Goal: Task Accomplishment & Management: Complete application form

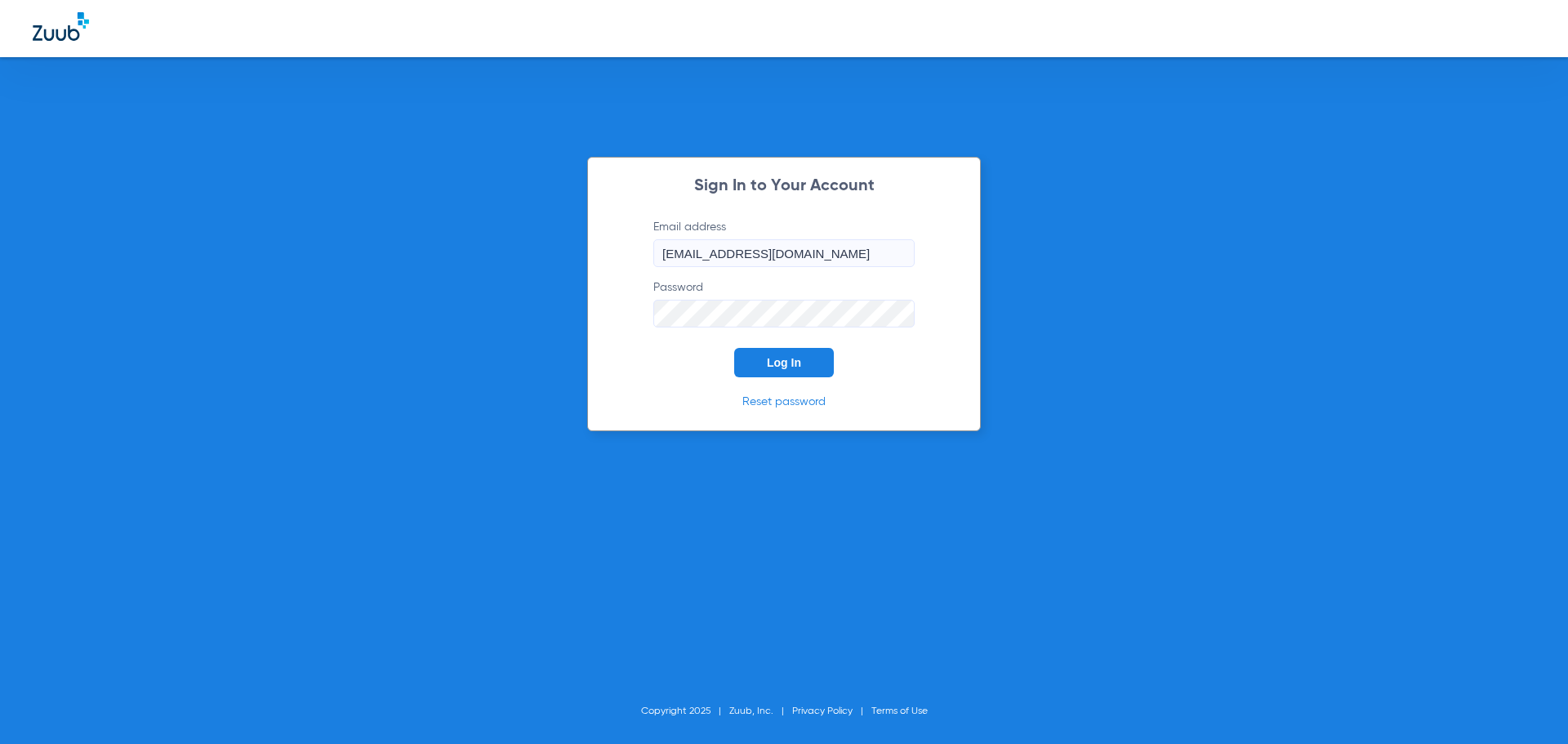
click at [784, 353] on button "Log In" at bounding box center [784, 362] width 100 height 30
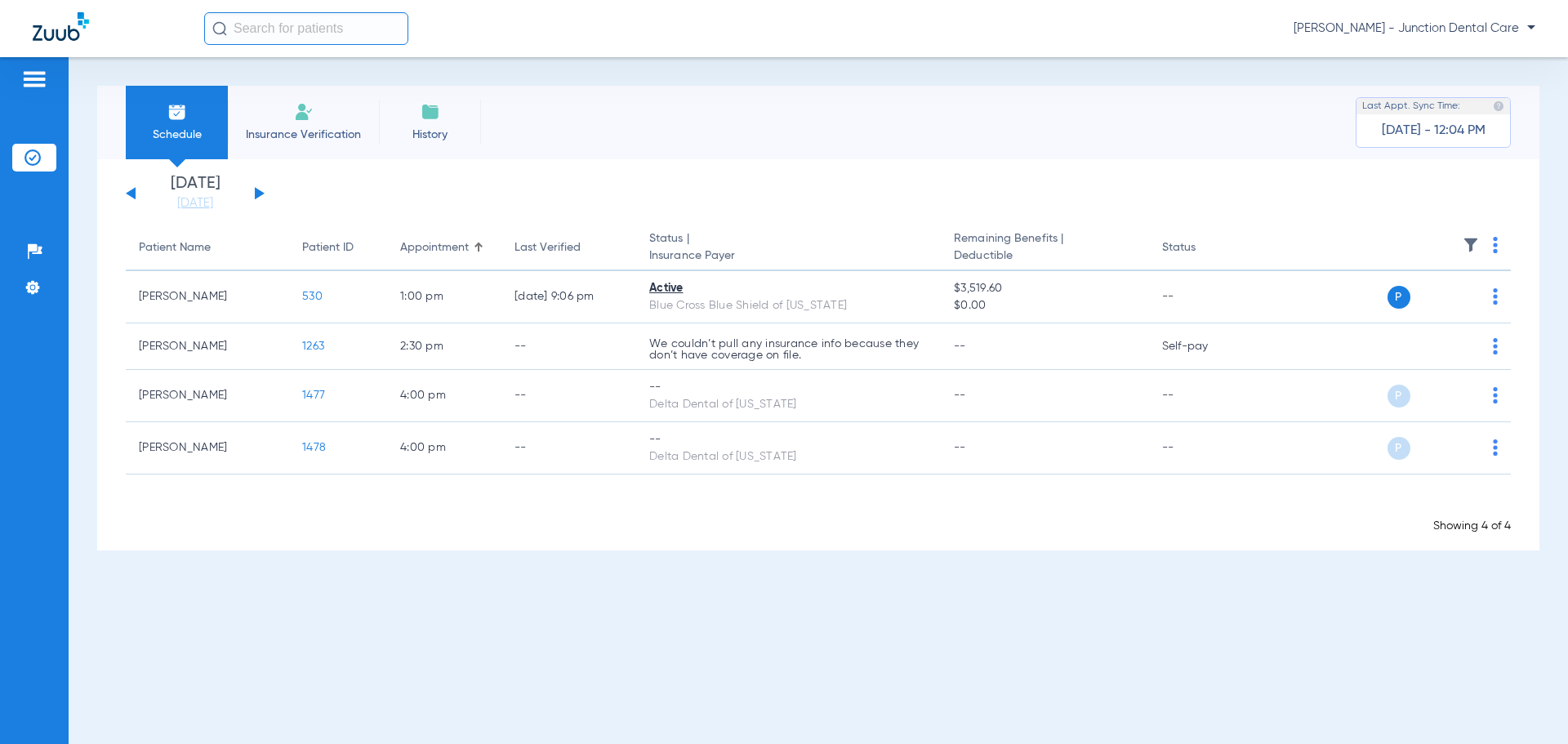
click at [655, 139] on div "Schedule Insurance Verification History Last Appt. Sync Time: [DATE] - 12:04 PM" at bounding box center [818, 122] width 1442 height 73
click at [312, 123] on li "Insurance Verification" at bounding box center [303, 122] width 151 height 73
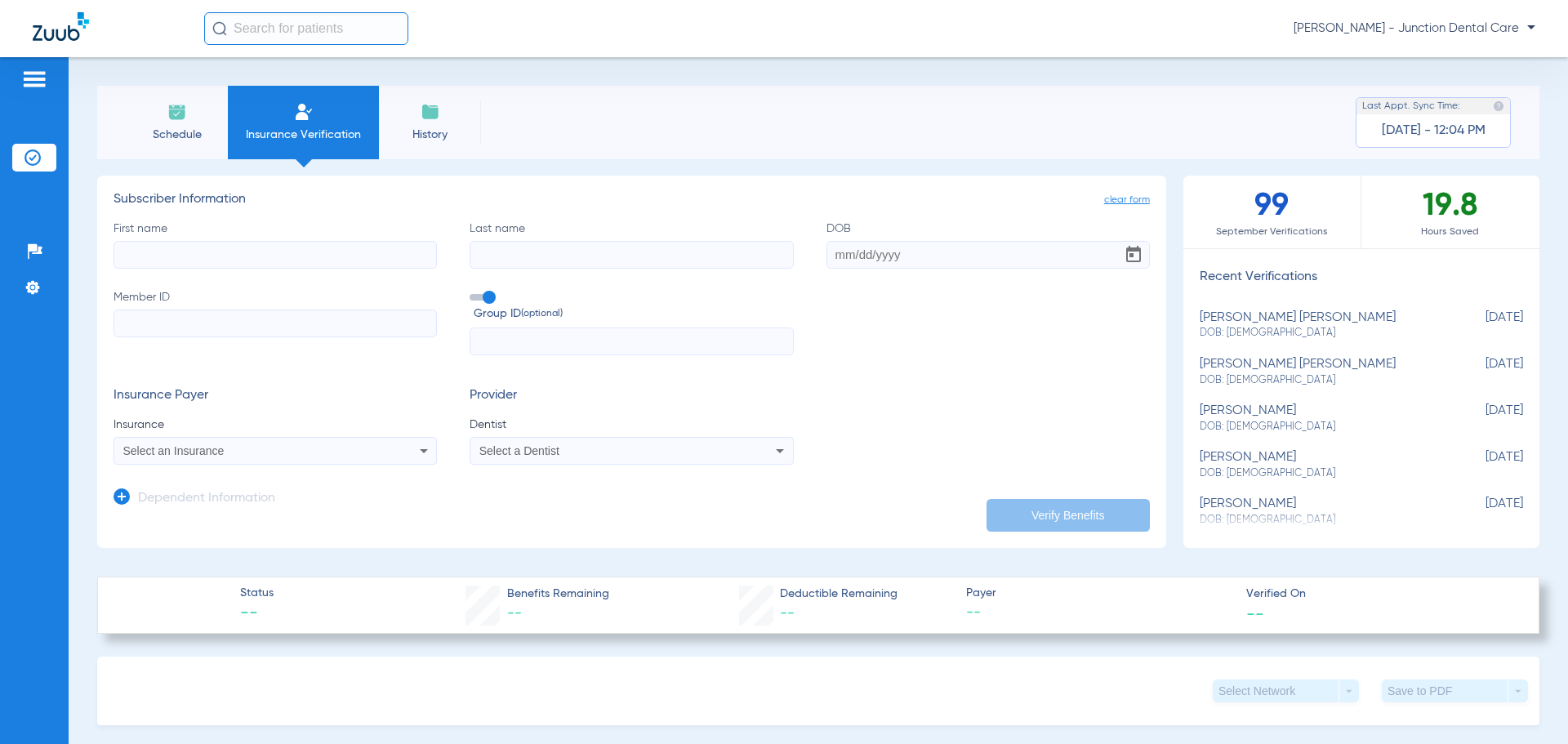
click at [151, 249] on input "First name" at bounding box center [274, 254] width 323 height 28
type input "[PERSON_NAME]"
click at [827, 250] on input "DOB Required" at bounding box center [987, 254] width 323 height 28
type input "[DATE]"
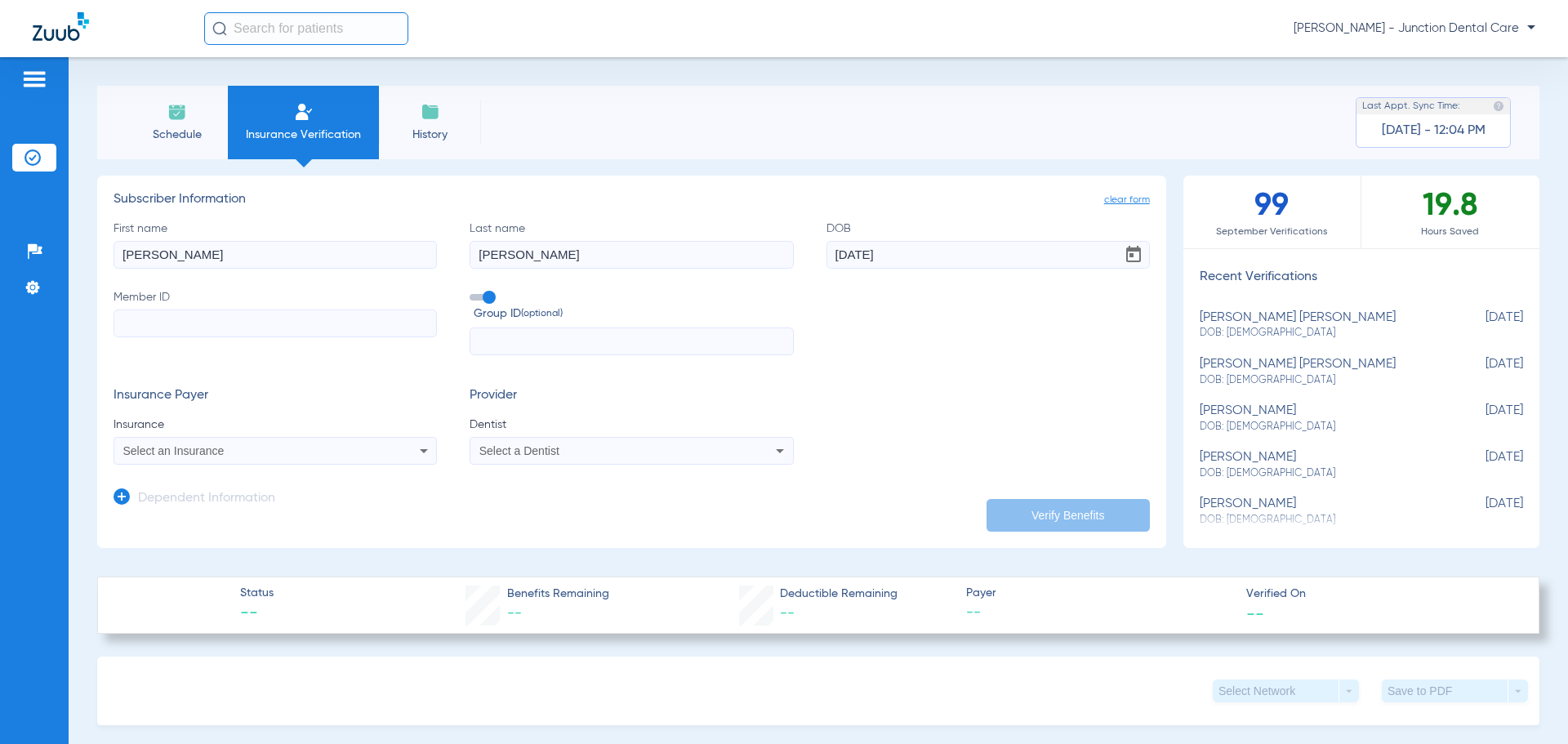
click at [729, 300] on label "Group ID (optional)" at bounding box center [631, 306] width 323 height 35
click at [472, 292] on input "Group ID (optional)" at bounding box center [472, 292] width 0 height 0
click at [168, 313] on input "Member ID" at bounding box center [274, 323] width 323 height 28
type input "08005664539"
click at [254, 449] on div "Select an Insurance" at bounding box center [245, 451] width 244 height 11
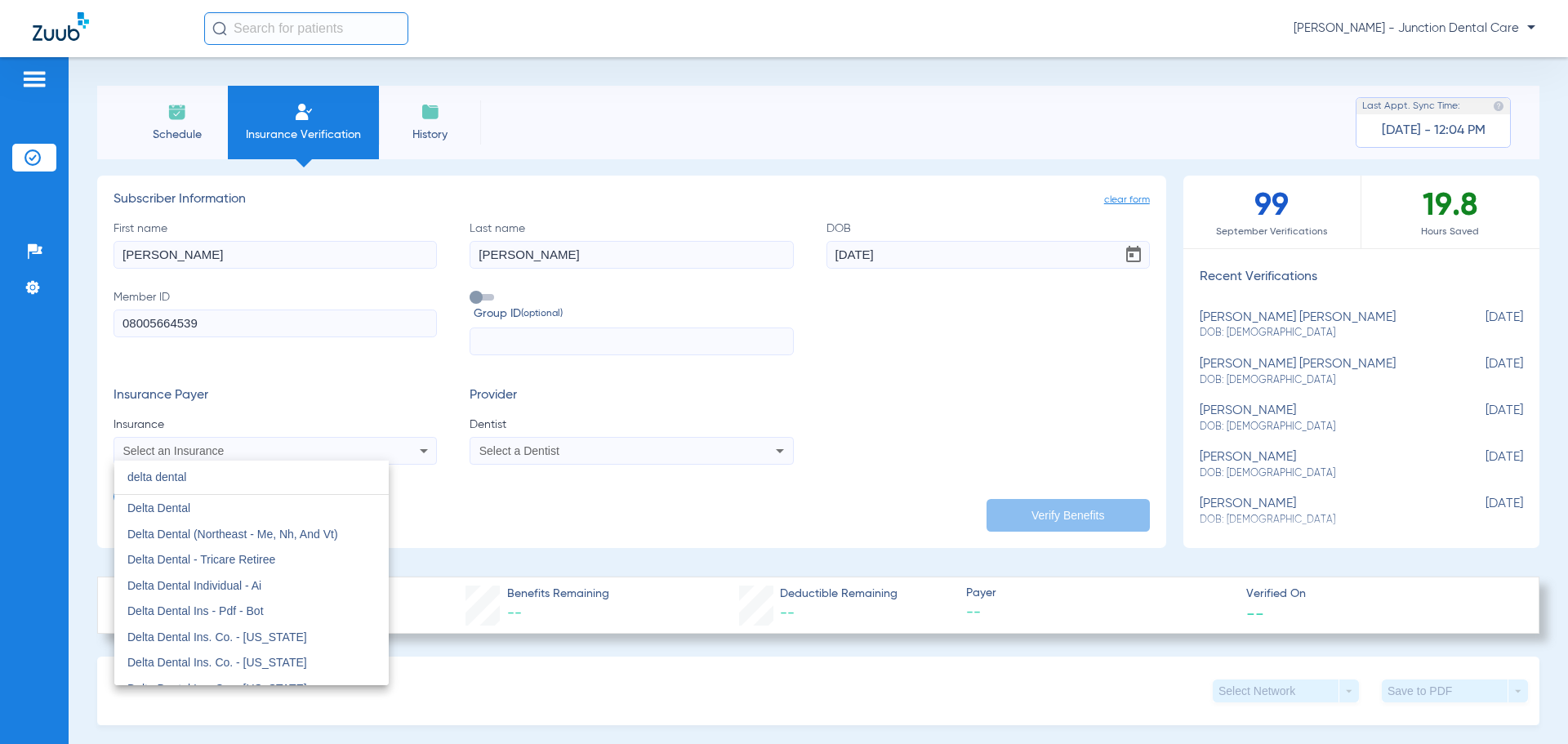
type input "delta dental"
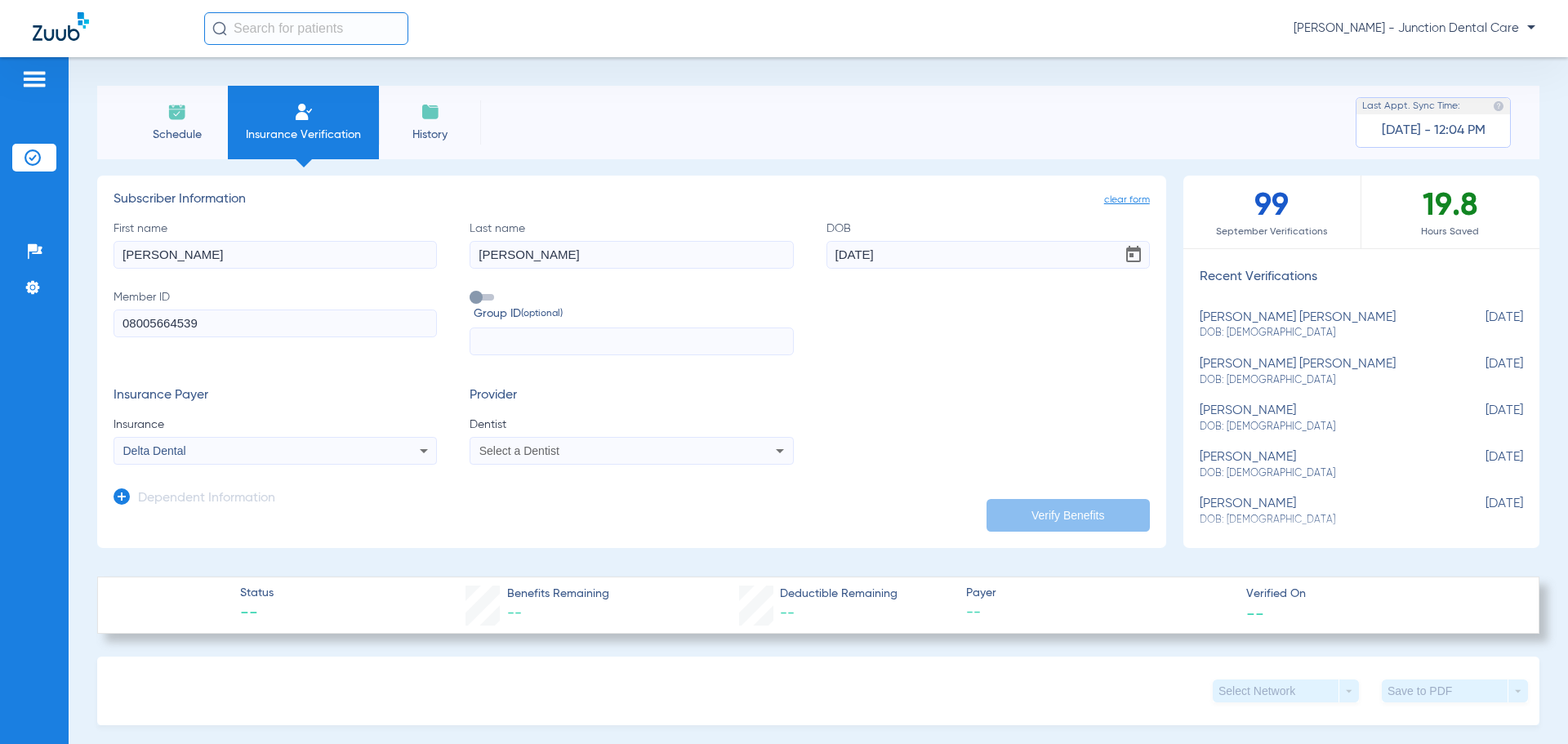
click at [601, 461] on mat-select "Select a Dentist" at bounding box center [631, 451] width 323 height 28
click at [612, 458] on div "[PERSON_NAME] 1902688500" at bounding box center [632, 451] width 322 height 20
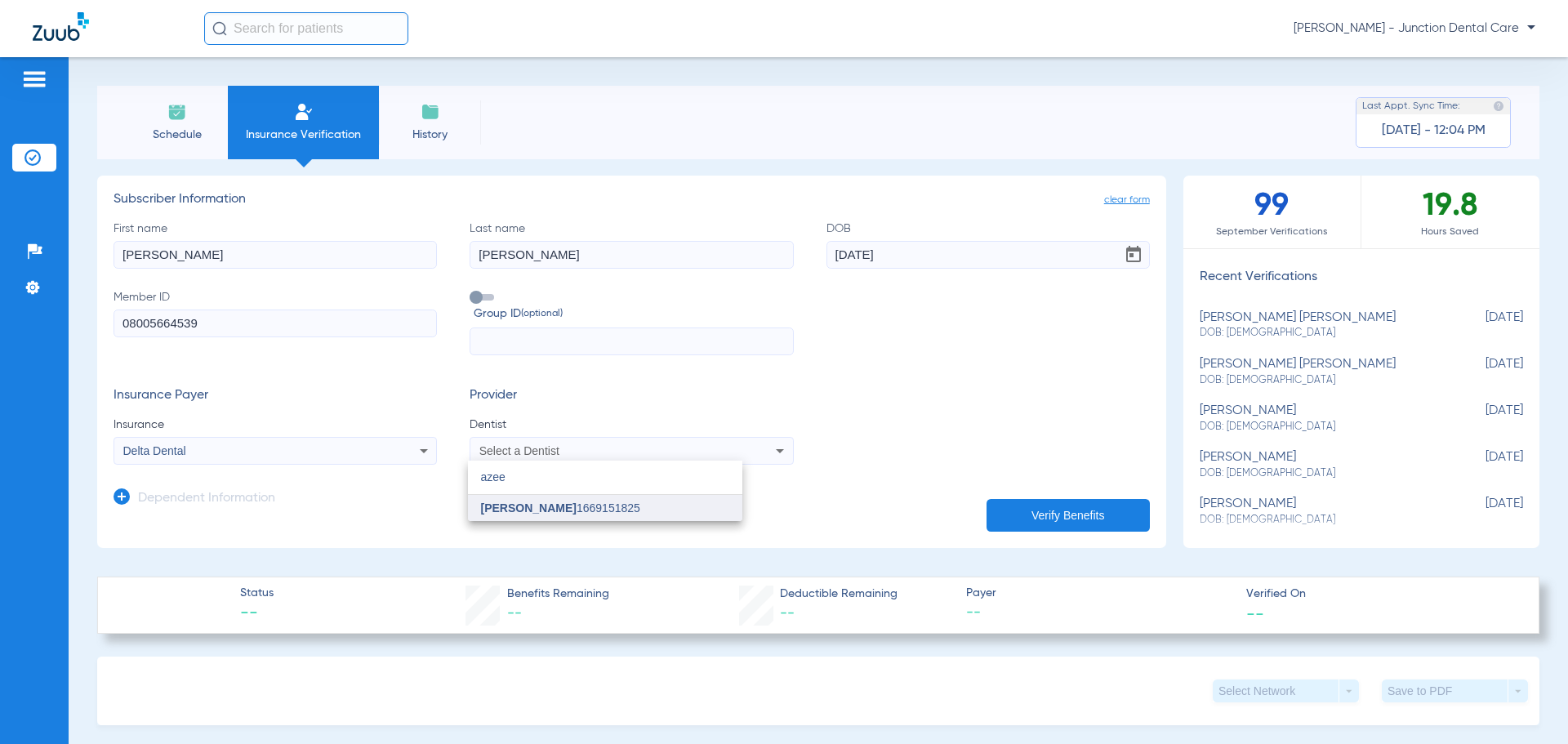
type input "azee"
click at [555, 510] on span "[PERSON_NAME]" at bounding box center [529, 508] width 95 height 13
click at [1104, 510] on button "Verify Benefits" at bounding box center [1067, 515] width 163 height 32
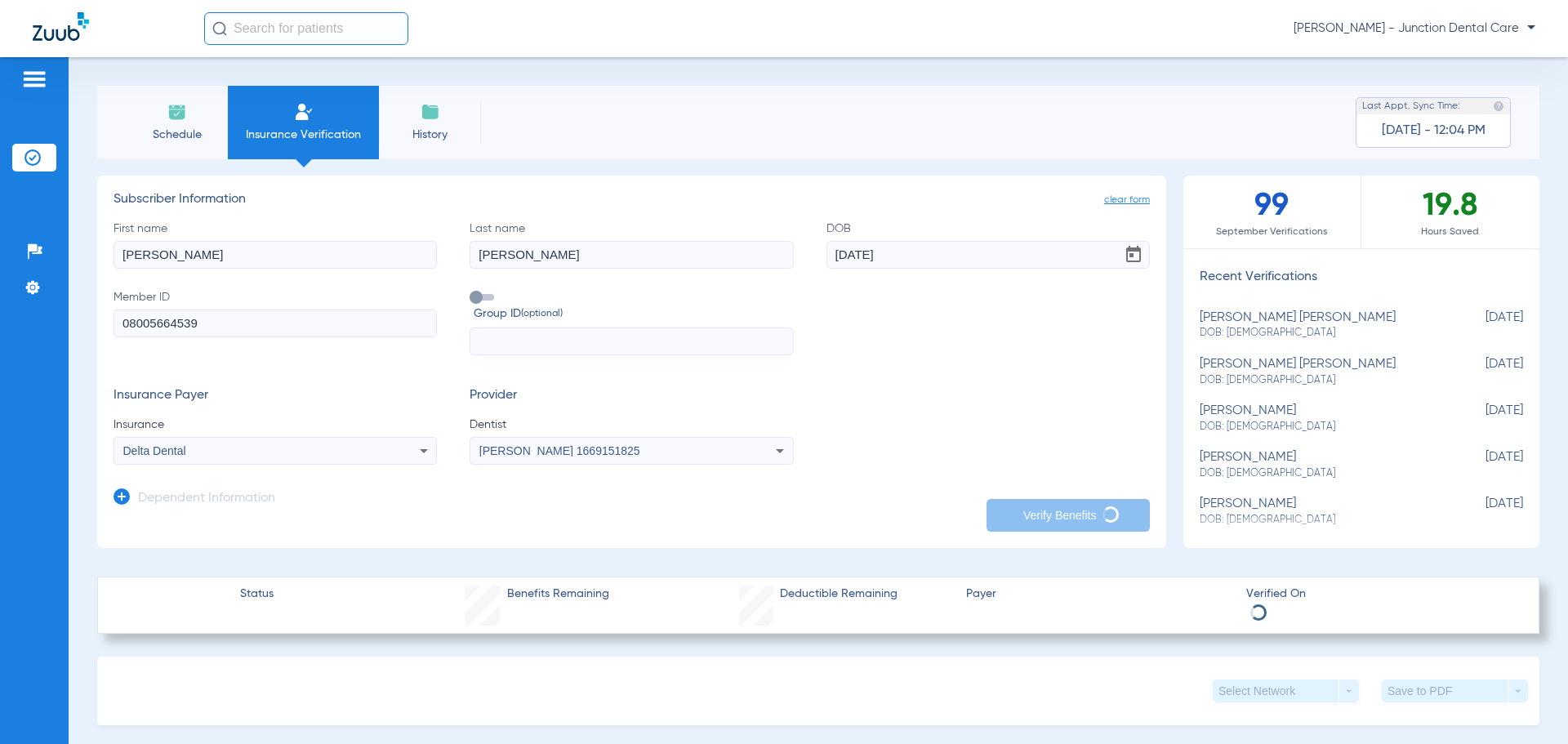
type input "[PERSON_NAME]"
